Goal: Task Accomplishment & Management: Use online tool/utility

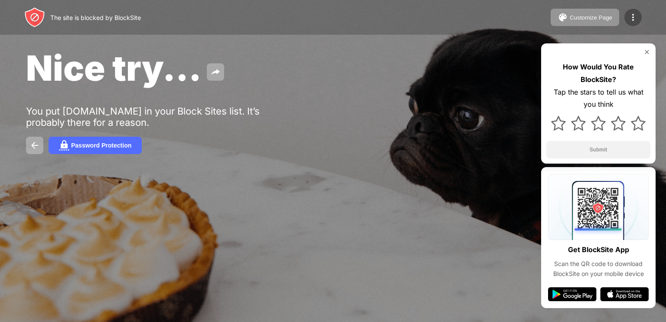
click at [634, 17] on img at bounding box center [633, 17] width 10 height 10
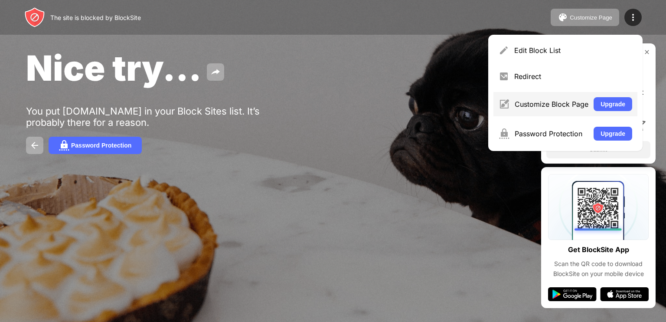
click at [535, 106] on div "Customize Block Page" at bounding box center [552, 104] width 74 height 9
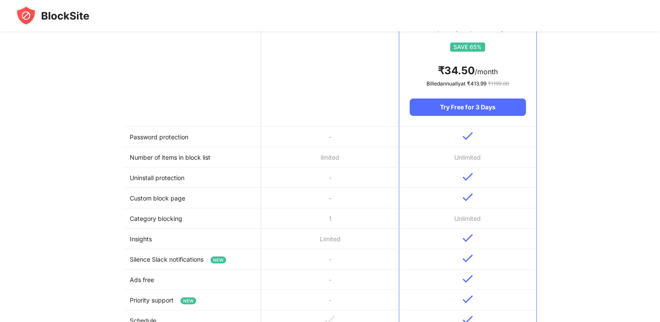
scroll to position [142, 0]
